Goal: Information Seeking & Learning: Check status

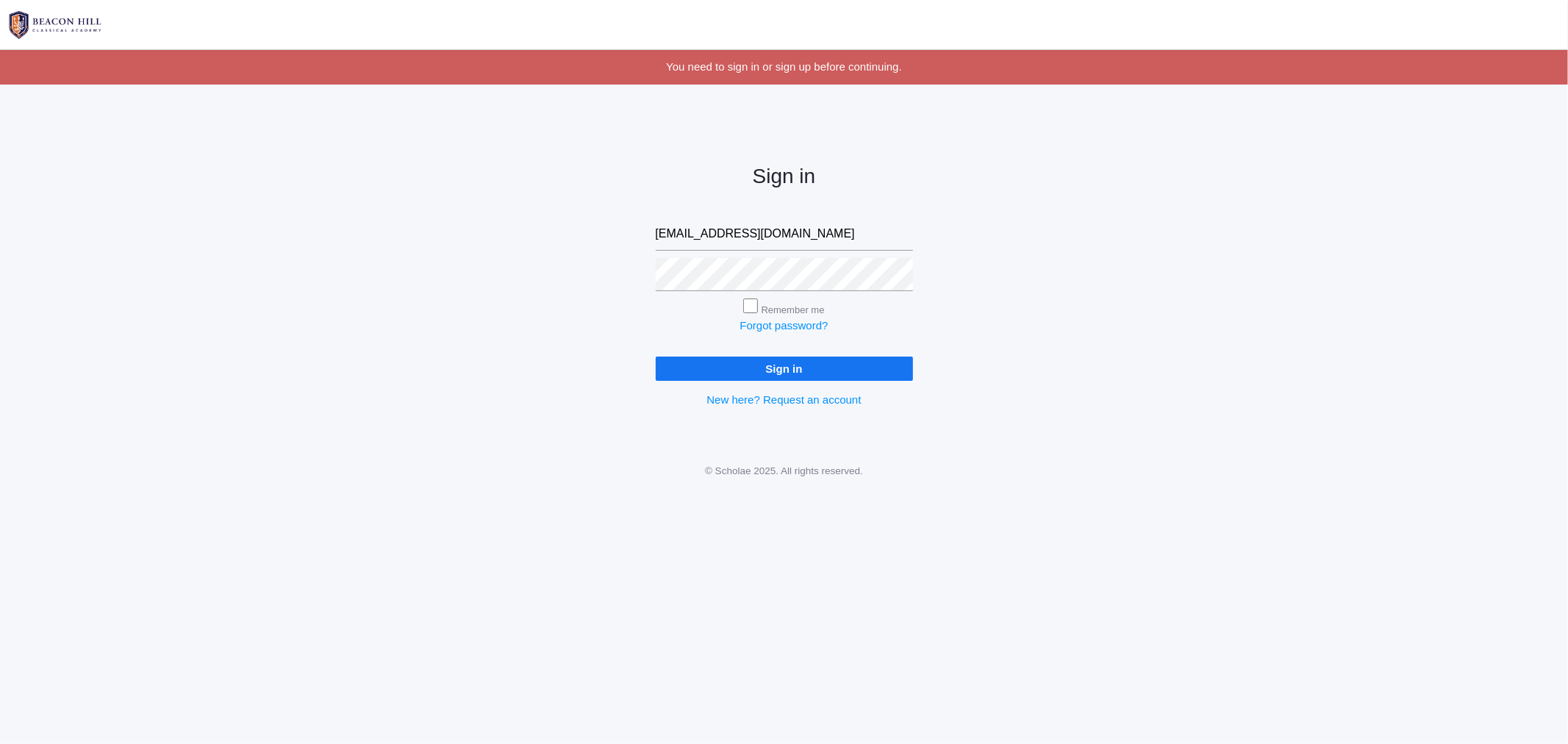
drag, startPoint x: 1153, startPoint y: 237, endPoint x: 1113, endPoint y: 250, distance: 42.1
click at [1153, 237] on div "Sign in caittourje@gmail.com Remember me Forgot password? Sign in New here? Req…" at bounding box center [784, 274] width 1568 height 343
click at [853, 367] on input "Sign in" at bounding box center [784, 368] width 257 height 25
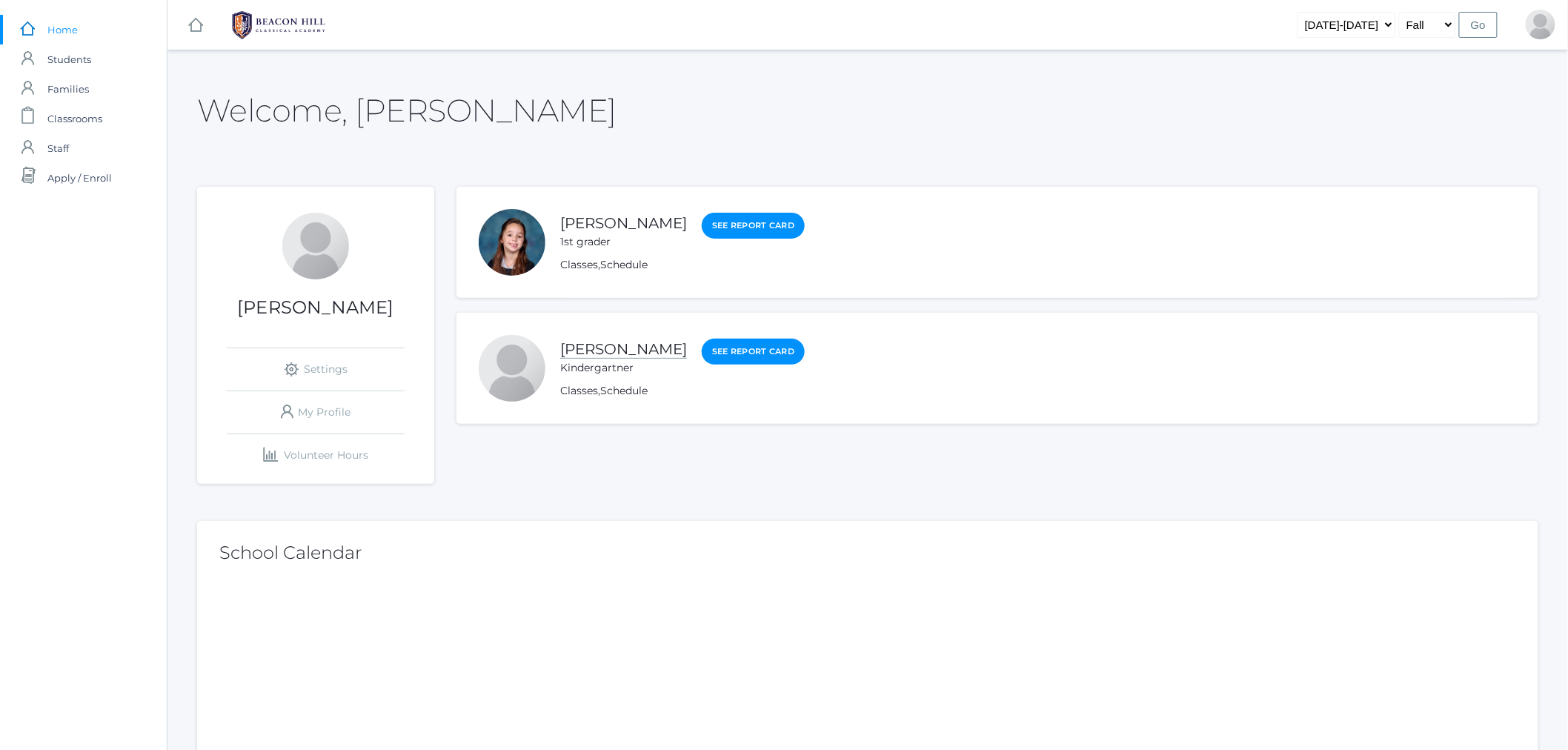
click at [591, 350] on link "[PERSON_NAME]" at bounding box center [623, 349] width 126 height 18
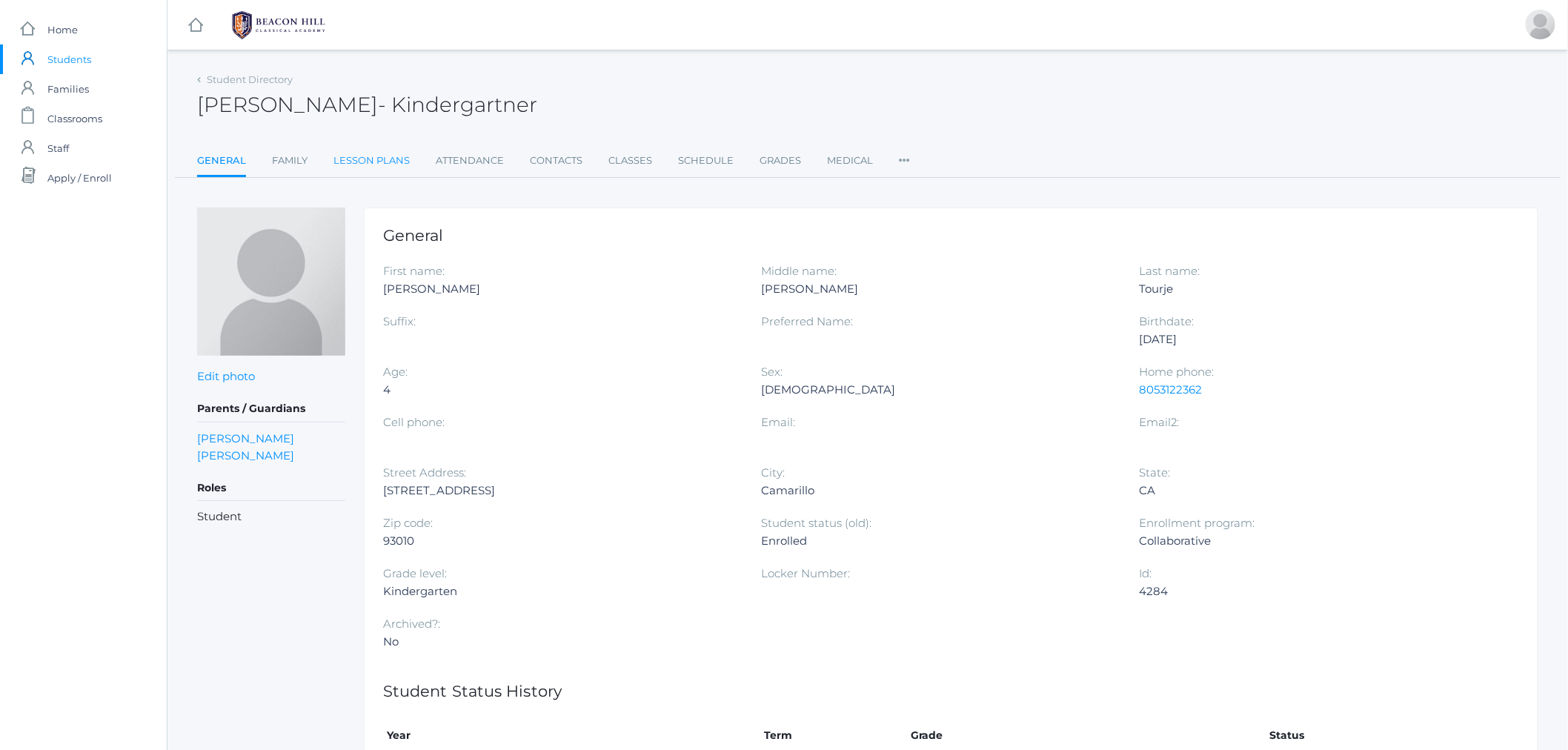
click at [408, 165] on link "Lesson Plans" at bounding box center [371, 160] width 76 height 29
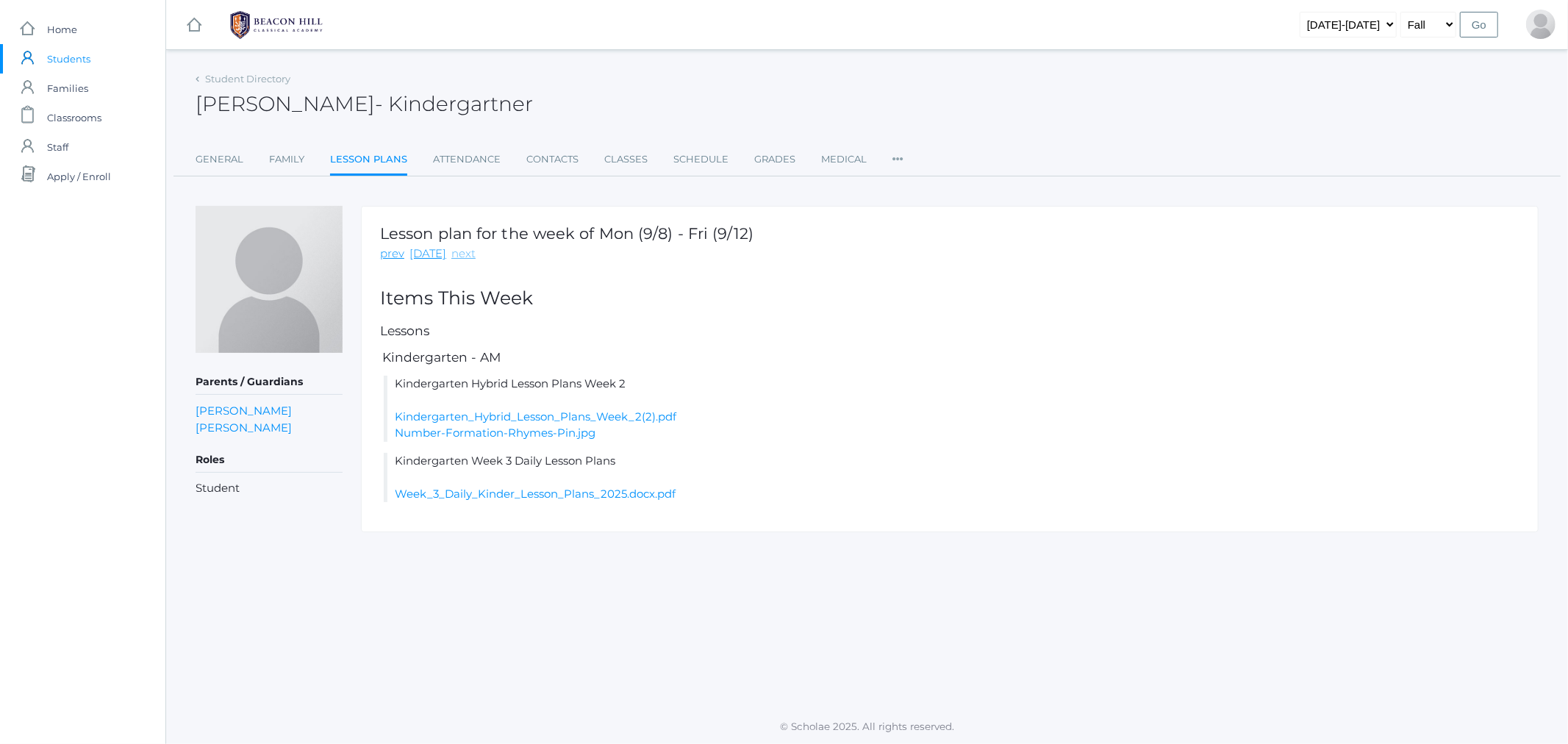
click at [452, 256] on link "next" at bounding box center [464, 254] width 25 height 17
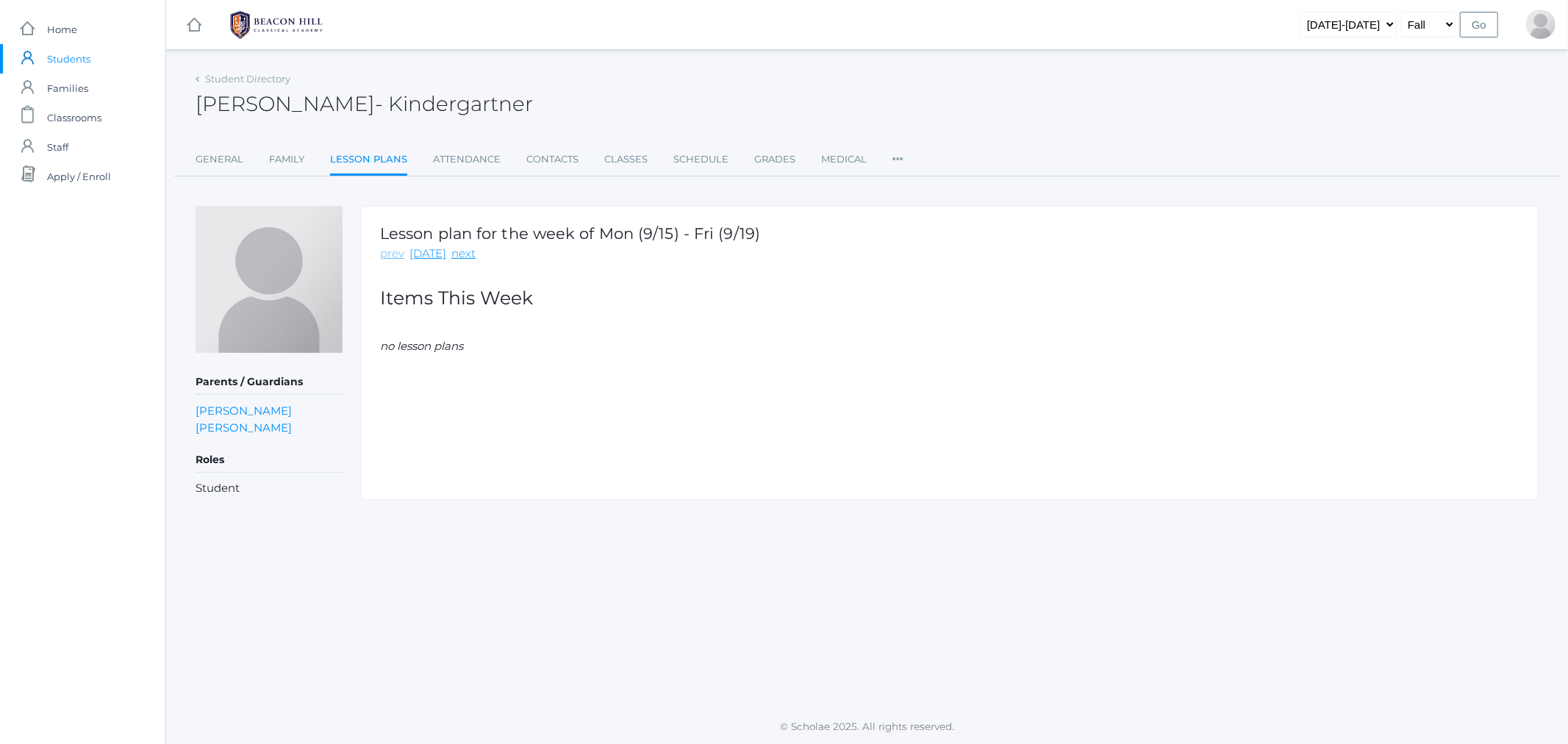
click at [388, 253] on link "prev" at bounding box center [392, 254] width 25 height 17
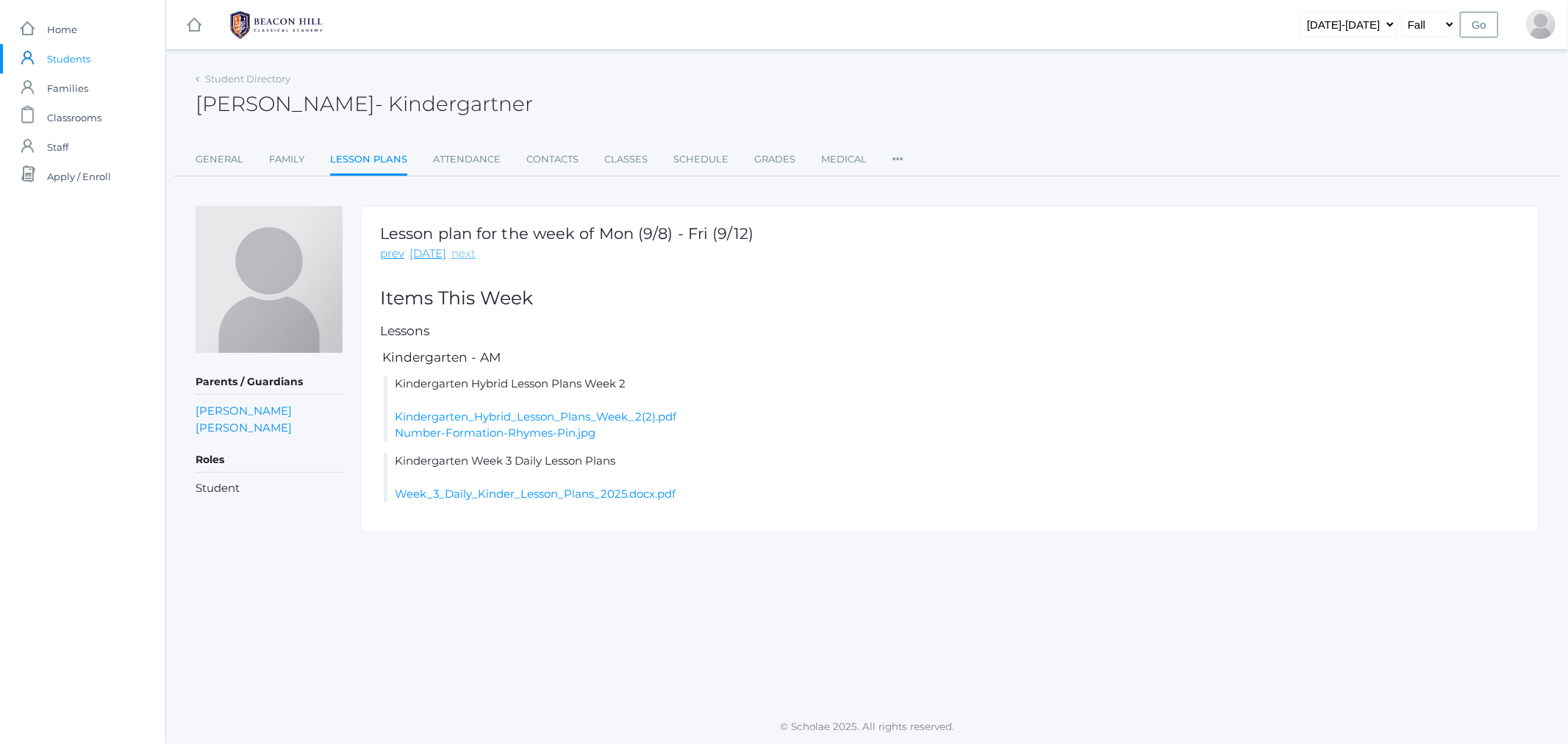
click at [452, 253] on link "next" at bounding box center [464, 254] width 25 height 17
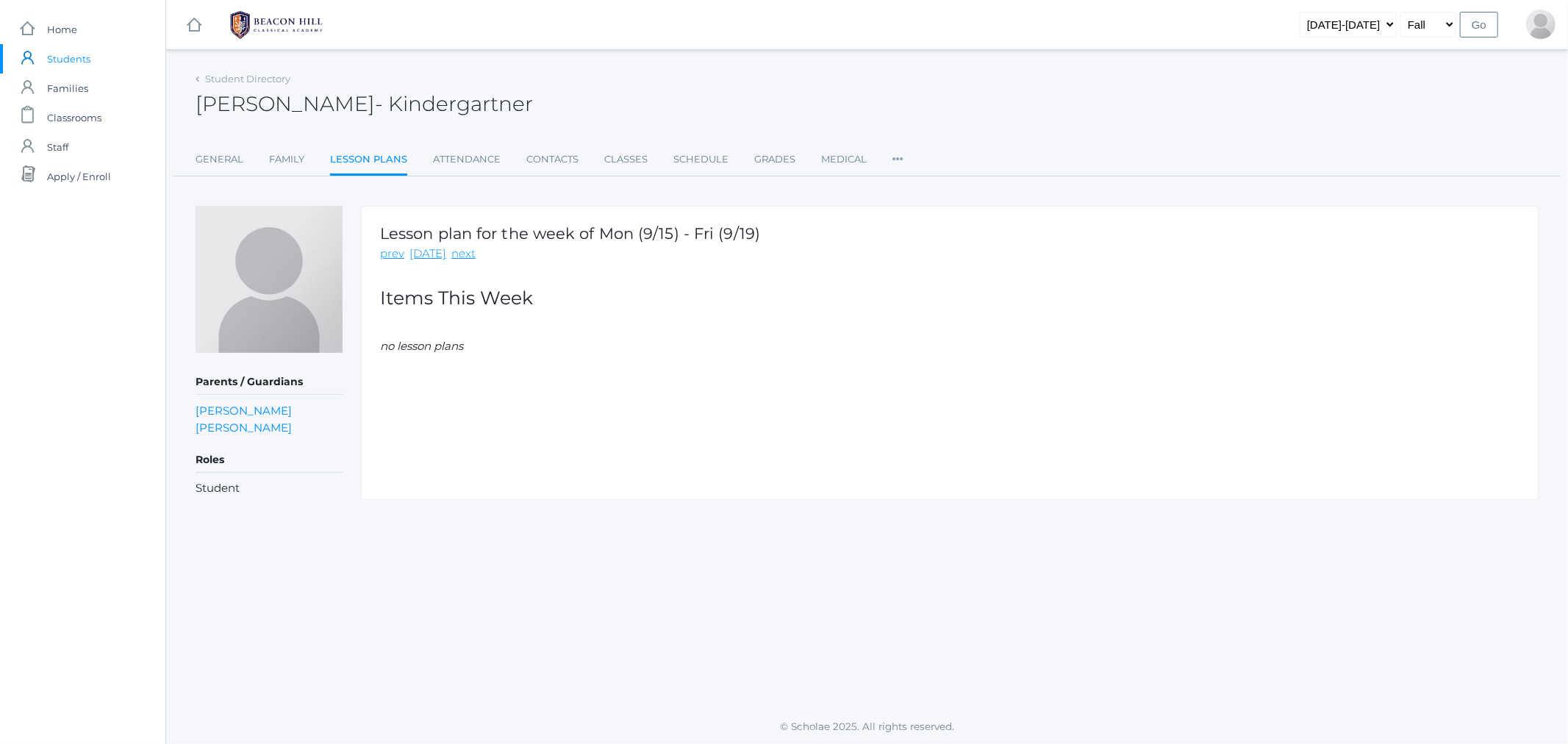
click at [189, 25] on rect at bounding box center [194, 25] width 17 height 17
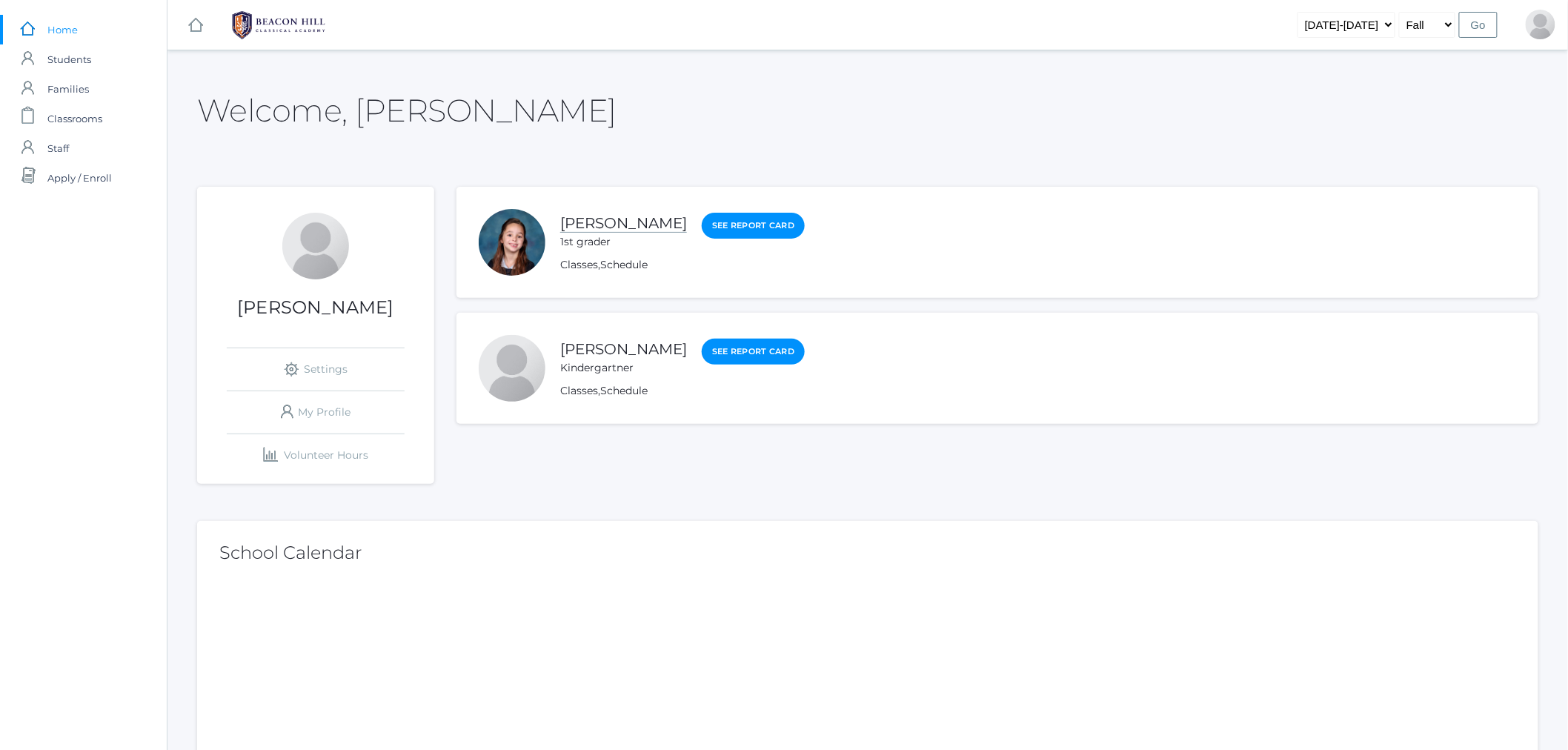
click at [598, 218] on link "[PERSON_NAME]" at bounding box center [623, 224] width 126 height 18
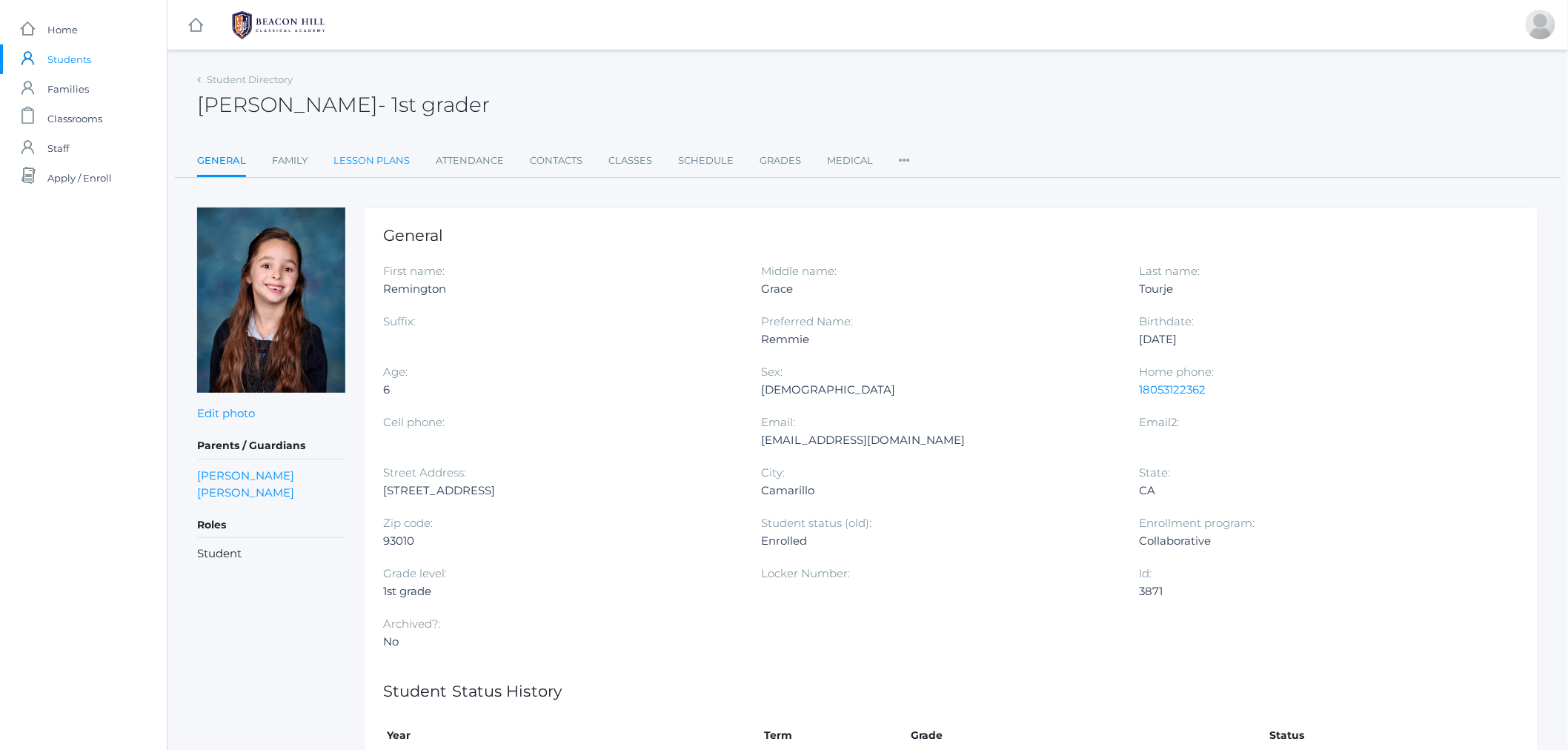
click at [373, 149] on link "Lesson Plans" at bounding box center [371, 160] width 76 height 29
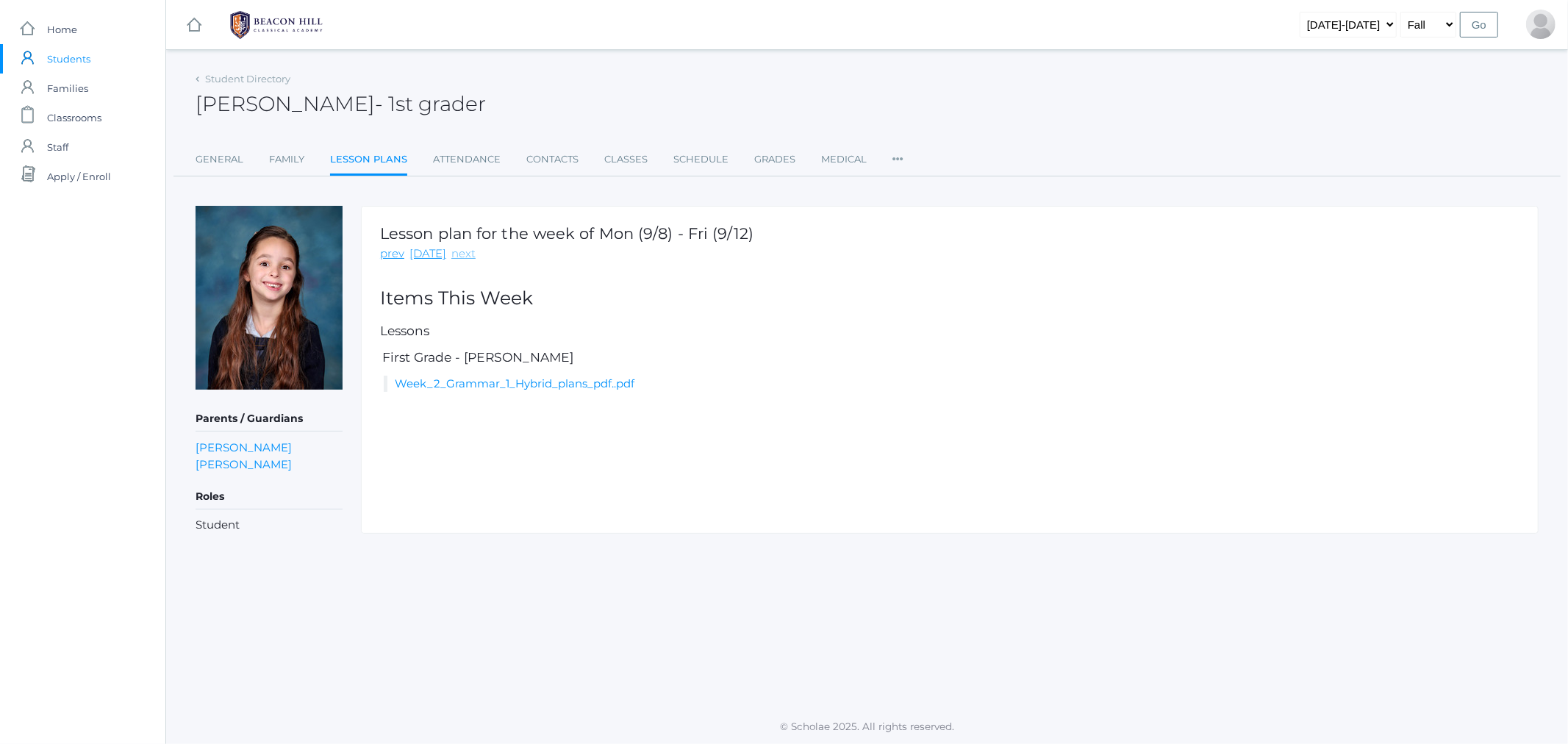
click at [454, 247] on link "next" at bounding box center [464, 254] width 25 height 17
click at [467, 383] on link "Week_3_Grammar_1_Hybrid_plans.pdf" at bounding box center [500, 383] width 212 height 14
click at [755, 157] on link "Grades" at bounding box center [774, 159] width 41 height 29
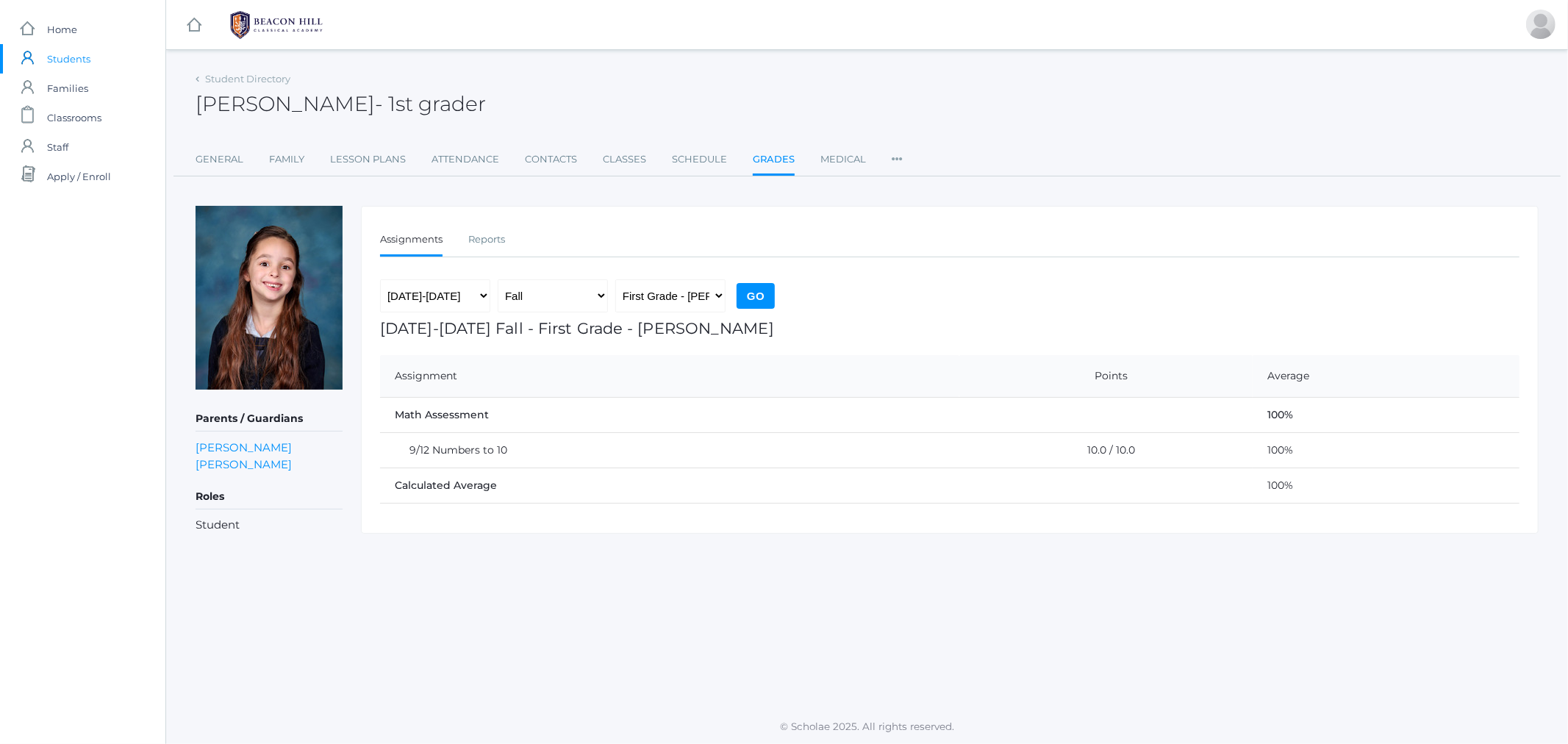
click at [754, 303] on input "Go" at bounding box center [755, 296] width 38 height 25
click at [255, 27] on img at bounding box center [275, 25] width 110 height 36
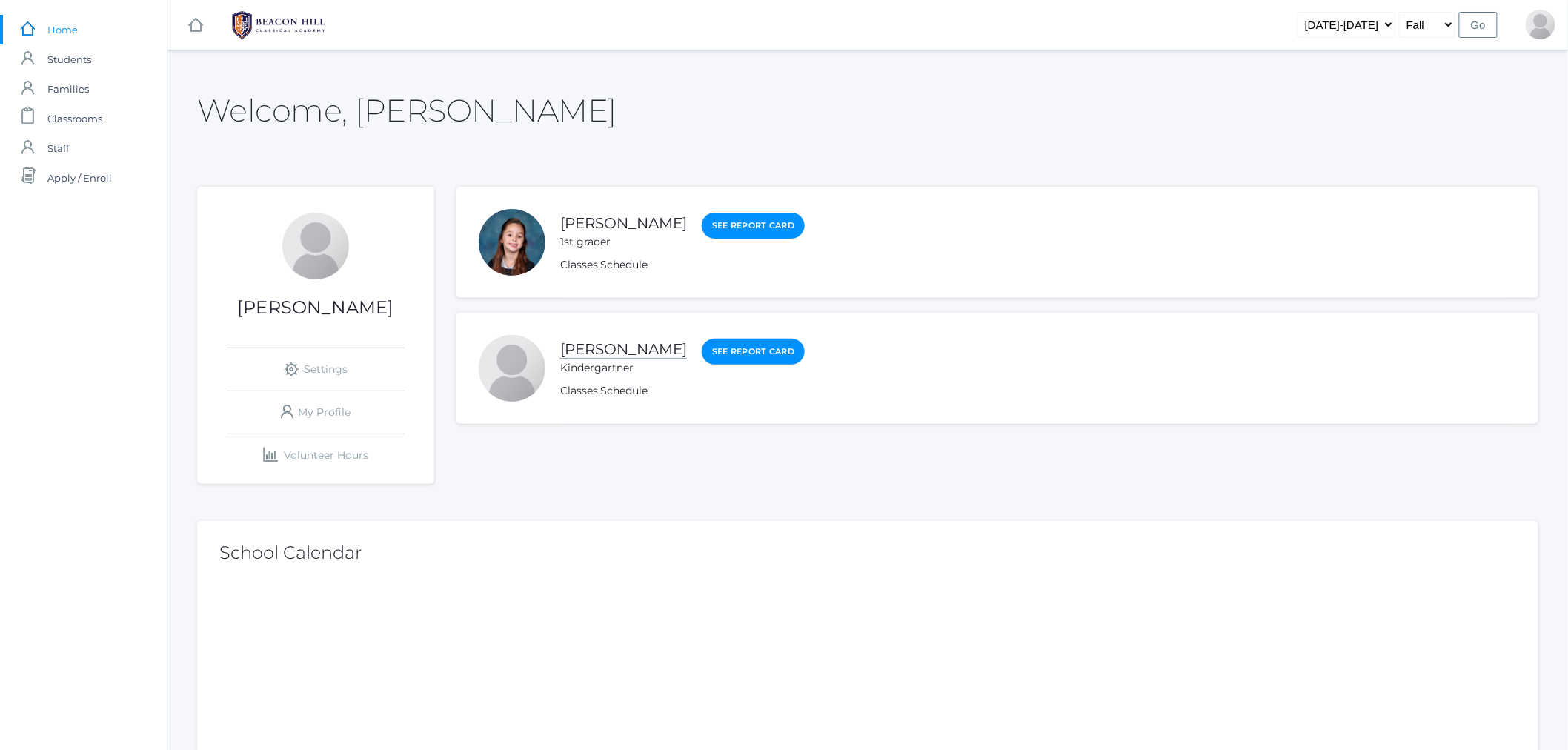
click at [591, 356] on link "[PERSON_NAME]" at bounding box center [623, 349] width 126 height 18
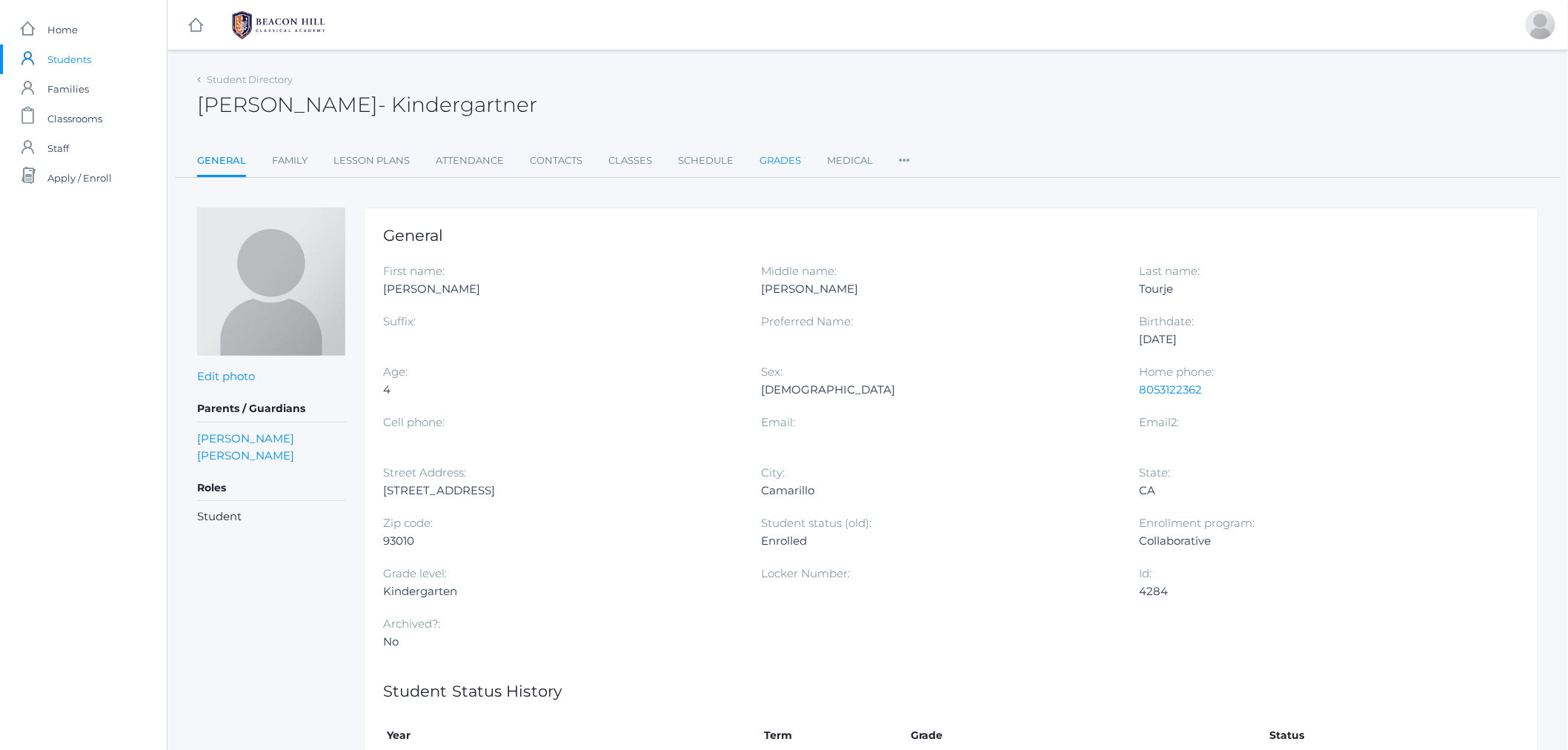
click at [776, 169] on link "Grades" at bounding box center [780, 160] width 41 height 29
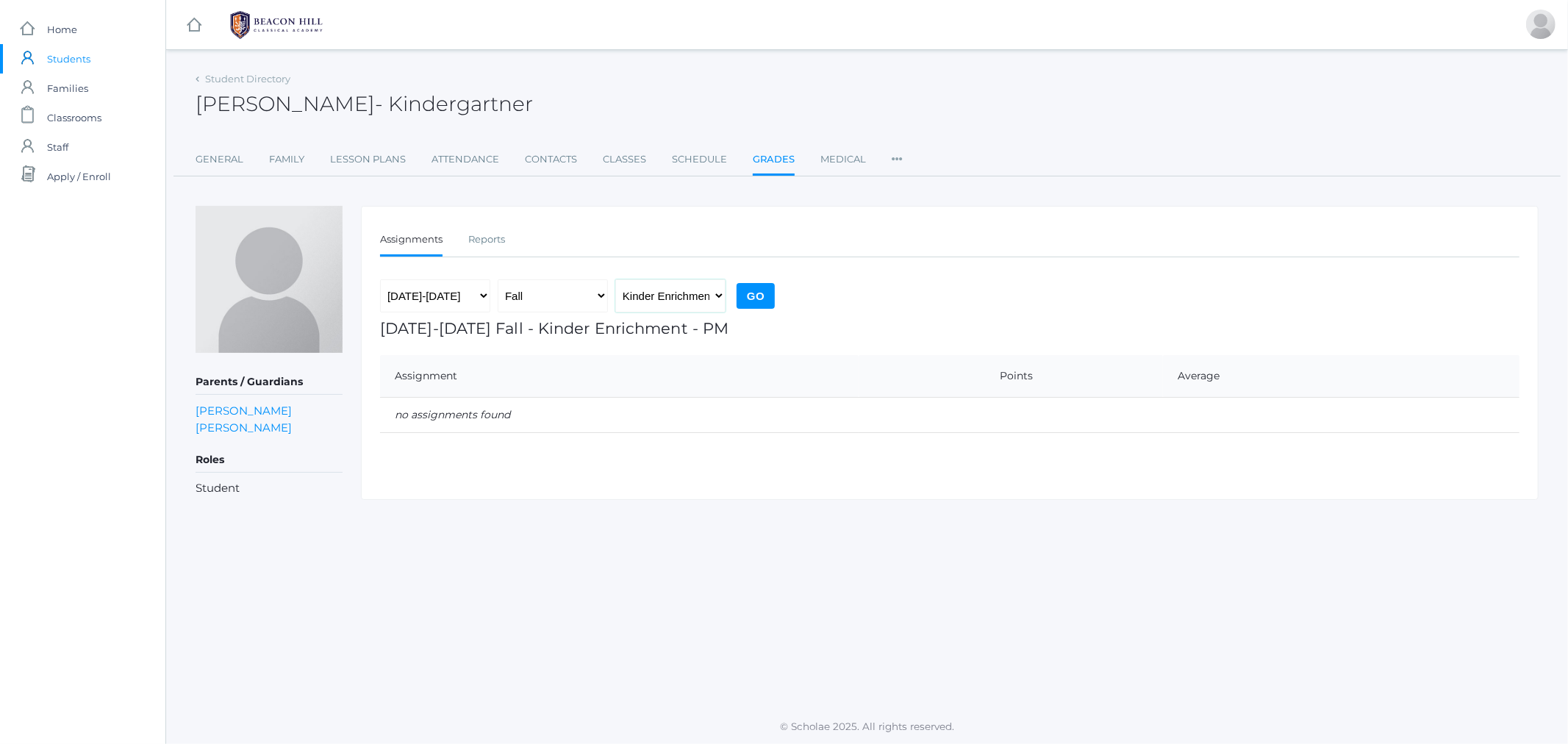
click at [708, 287] on select "Kinder Enrichment - PM Kindergarten - AM" at bounding box center [670, 296] width 110 height 33
select select "1957"
click at [615, 279] on select "Kinder Enrichment - PM Kindergarten - AM" at bounding box center [670, 296] width 110 height 33
click at [755, 306] on input "Go" at bounding box center [755, 296] width 38 height 25
click at [364, 155] on link "Lesson Plans" at bounding box center [367, 159] width 75 height 29
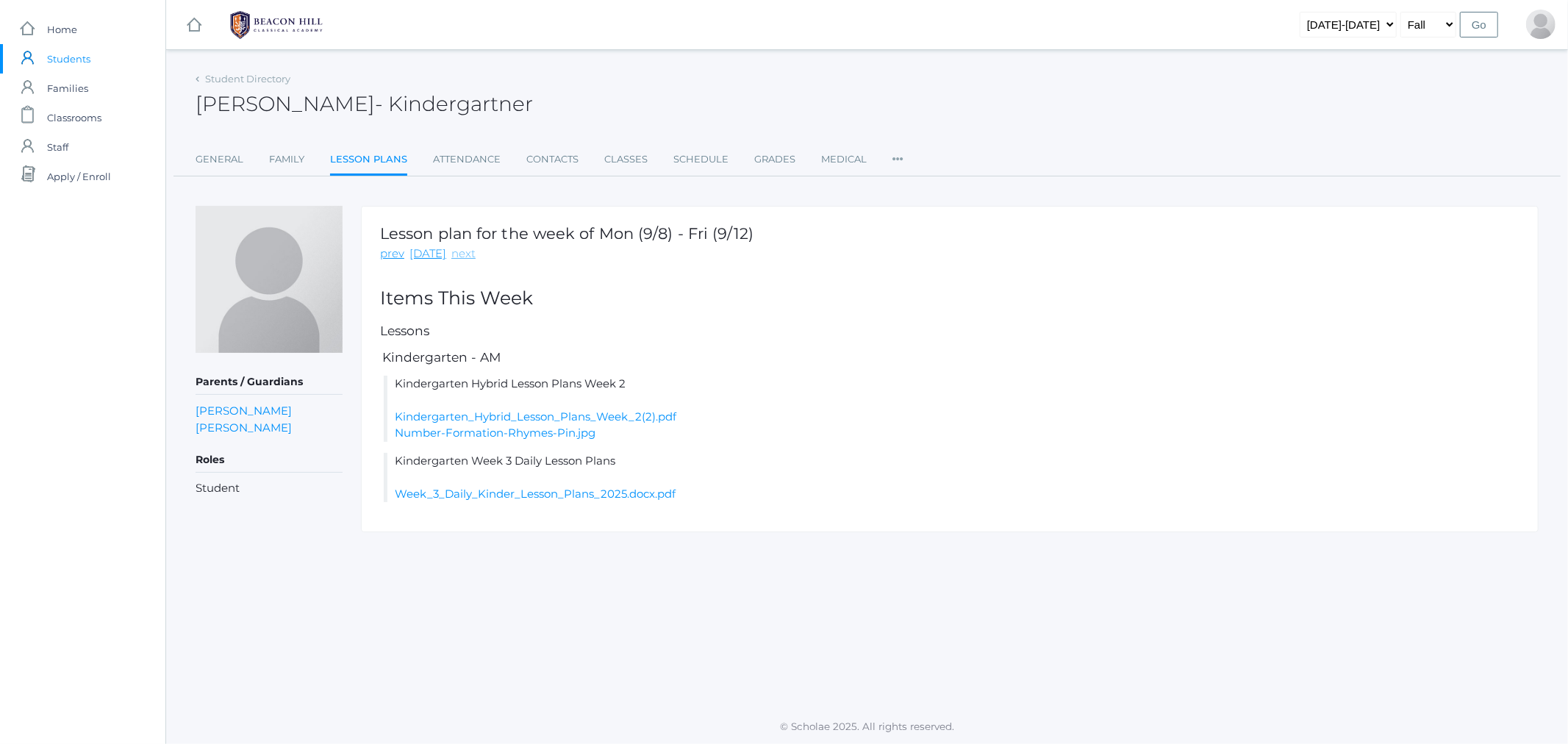
click at [456, 252] on link "next" at bounding box center [464, 254] width 25 height 17
